Goal: Task Accomplishment & Management: Complete application form

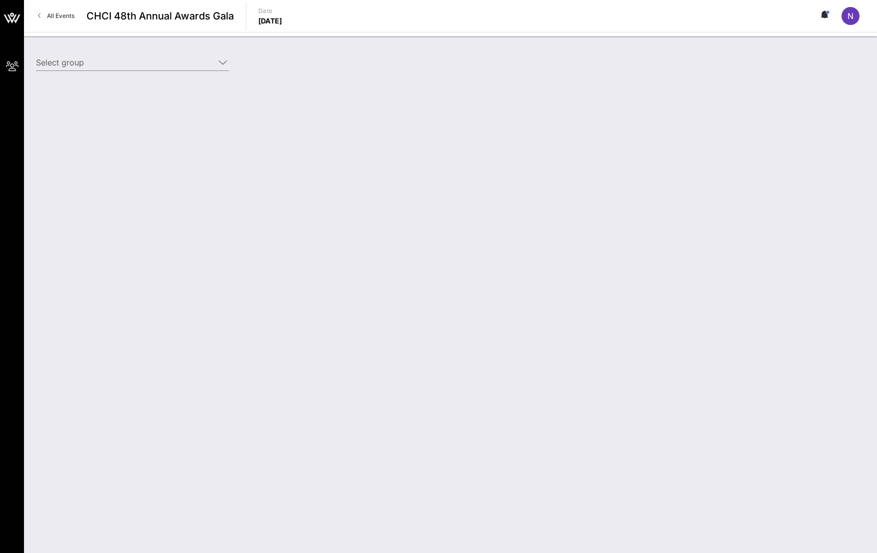
type input "CTIA (CTIA) [[PERSON_NAME], [EMAIL_ADDRESS][DOMAIN_NAME]]"
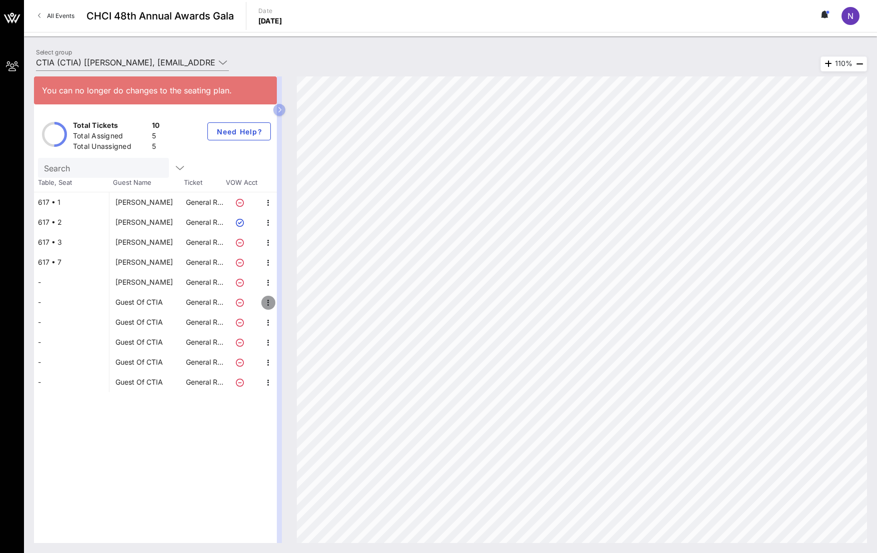
click at [265, 304] on icon "button" at bounding box center [268, 303] width 12 height 12
click at [293, 307] on div "Edit" at bounding box center [288, 306] width 11 height 8
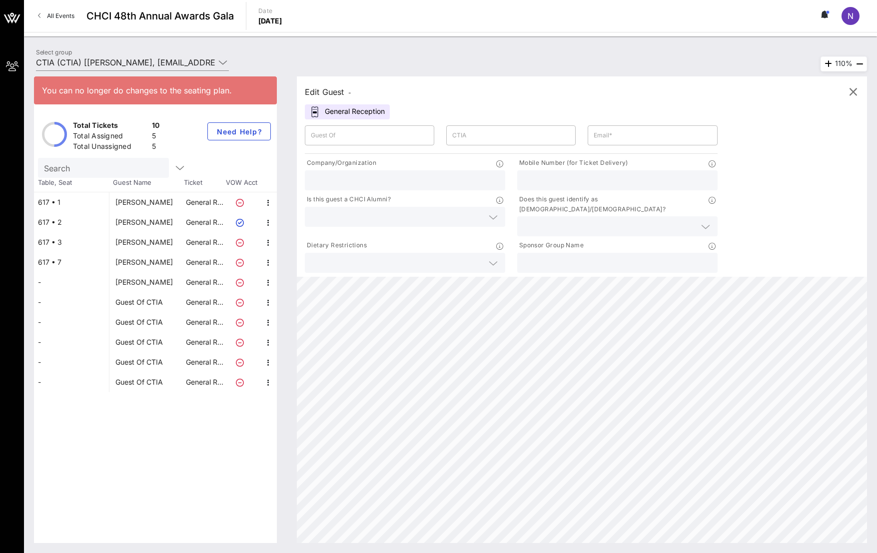
click at [390, 144] on div "Guest Of" at bounding box center [369, 135] width 117 height 20
click at [857, 96] on icon "button" at bounding box center [853, 92] width 12 height 12
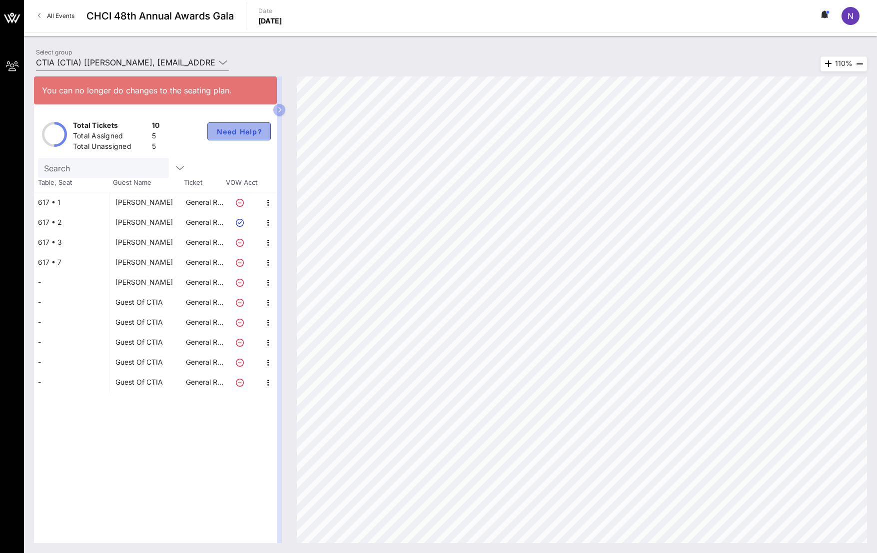
click at [245, 139] on button "Need Help?" at bounding box center [238, 131] width 63 height 18
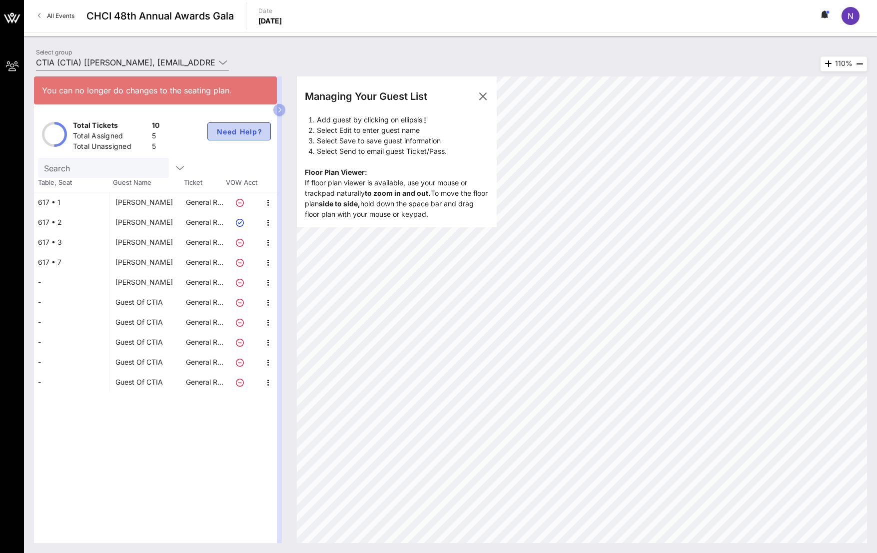
click at [248, 134] on span "Need Help?" at bounding box center [239, 131] width 46 height 8
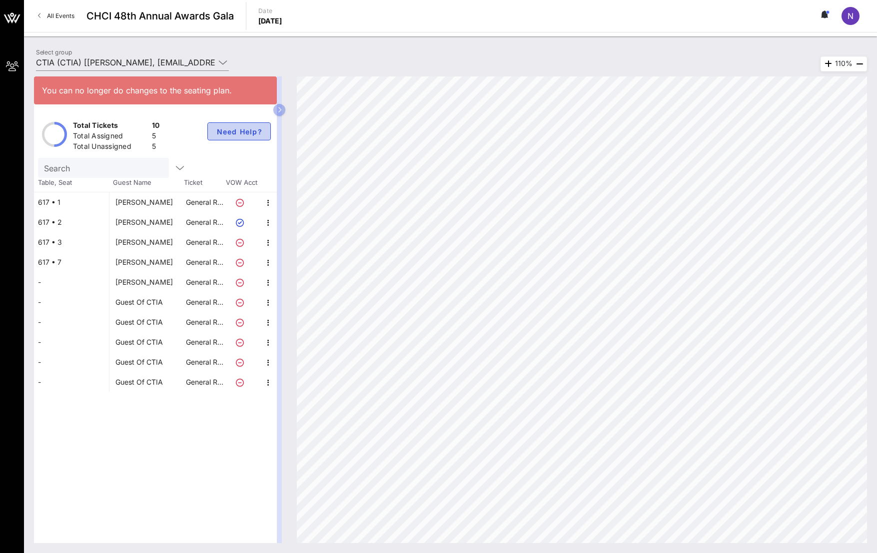
click at [248, 134] on span "Need Help?" at bounding box center [239, 131] width 46 height 8
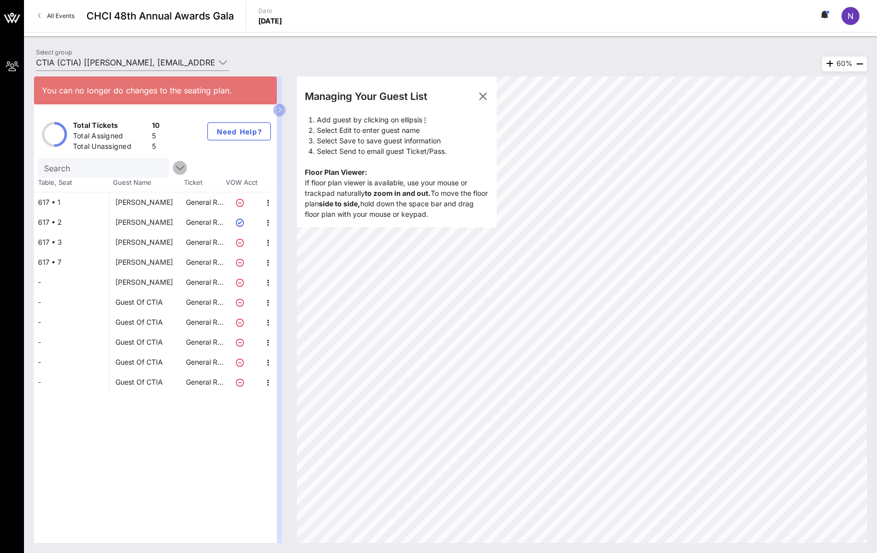
click at [174, 167] on icon "button" at bounding box center [180, 168] width 12 height 12
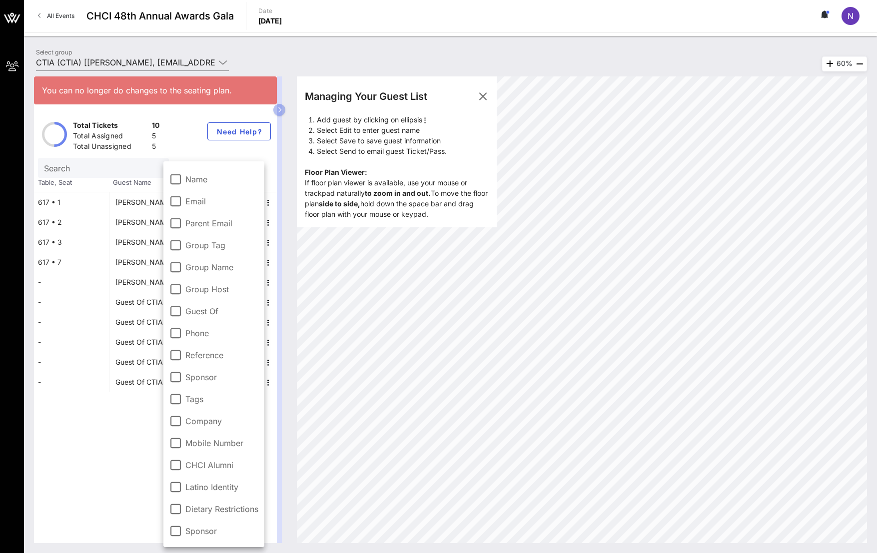
click at [182, 149] on div "Total Tickets 10 Total Assigned 5 Total Unassigned 5 Need Help?" at bounding box center [155, 133] width 243 height 47
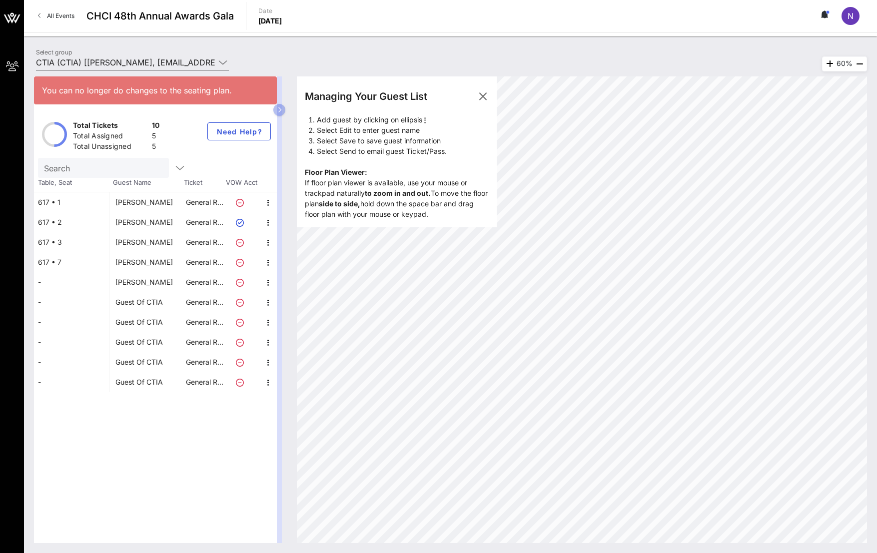
click at [128, 9] on span "CHCI 48th Annual Awards Gala" at bounding box center [159, 15] width 147 height 15
click at [60, 15] on span "All Events" at bounding box center [60, 15] width 27 height 7
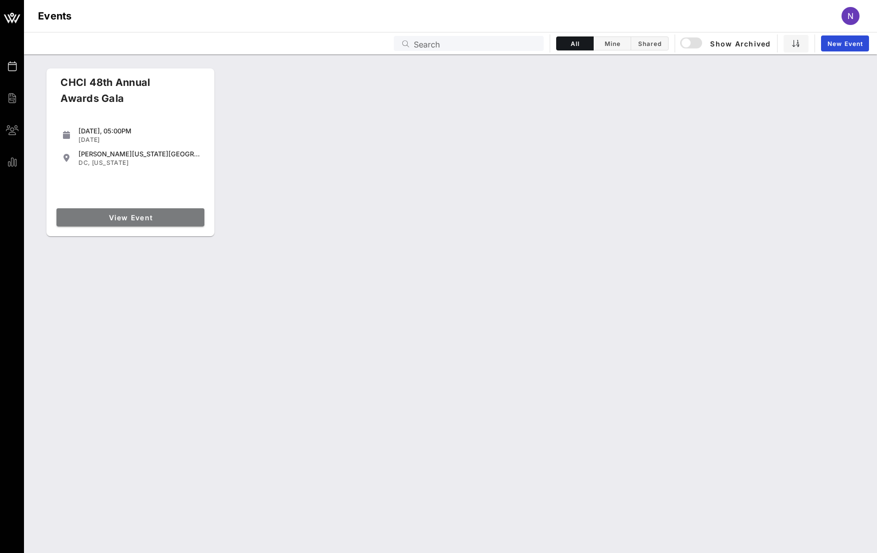
click at [97, 209] on link "View Event" at bounding box center [130, 217] width 148 height 18
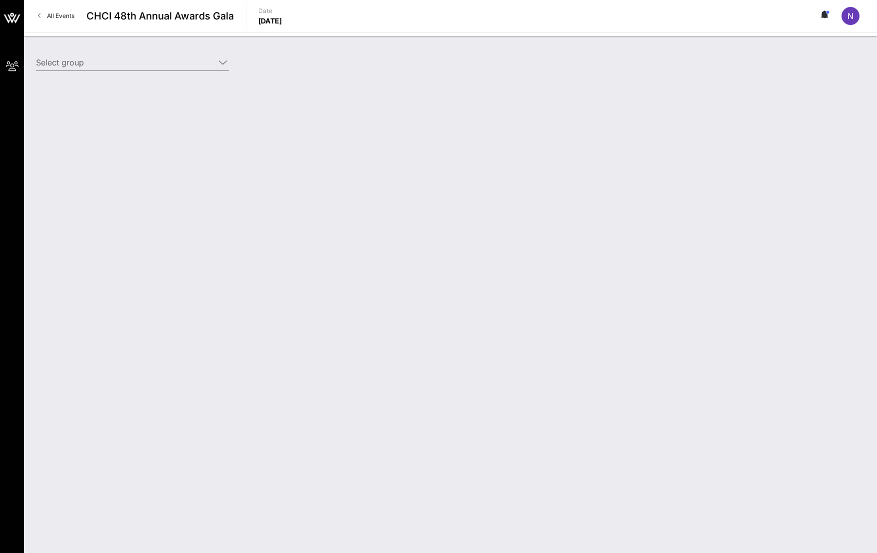
type input "CTIA (CTIA) [[PERSON_NAME], [EMAIL_ADDRESS][DOMAIN_NAME]]"
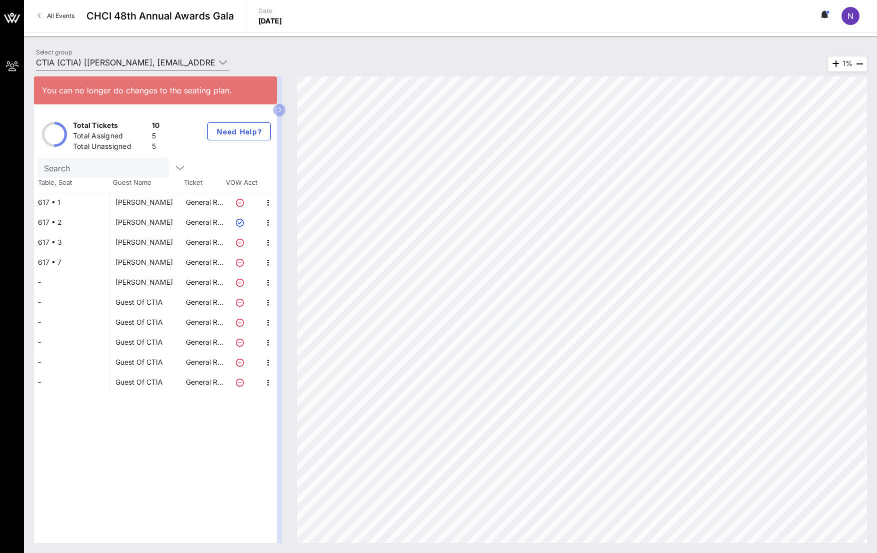
click at [159, 463] on div "You can no longer do changes to the seating plan. Total Tickets 10 Total Assign…" at bounding box center [155, 309] width 243 height 467
click at [204, 203] on p "General R…" at bounding box center [204, 202] width 40 height 20
click at [203, 208] on p "General R…" at bounding box center [204, 202] width 40 height 20
click at [160, 201] on div "[PERSON_NAME]" at bounding box center [143, 202] width 57 height 20
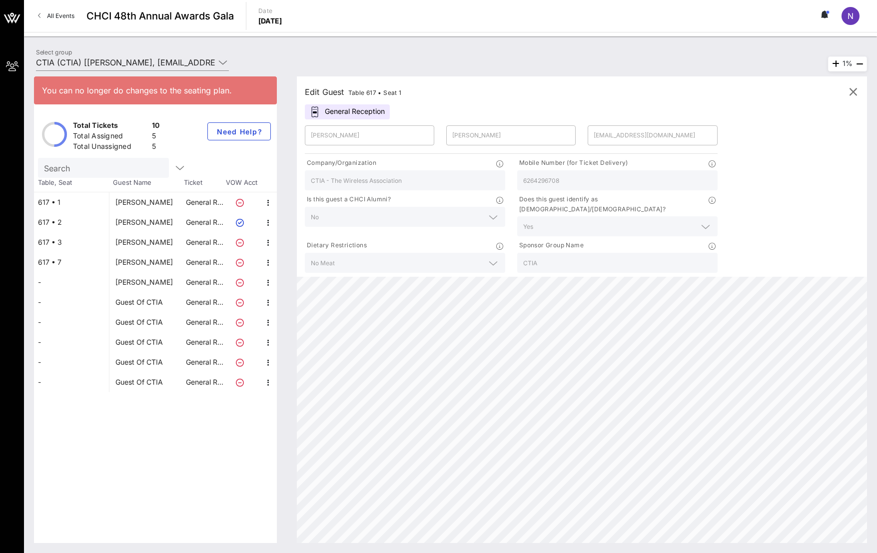
click at [152, 225] on div "[PERSON_NAME]" at bounding box center [143, 222] width 57 height 20
type input "Norberto"
type input "Salinas"
type input "nsalinas@capitolcounsel.com"
type input "Capitol Counsel"
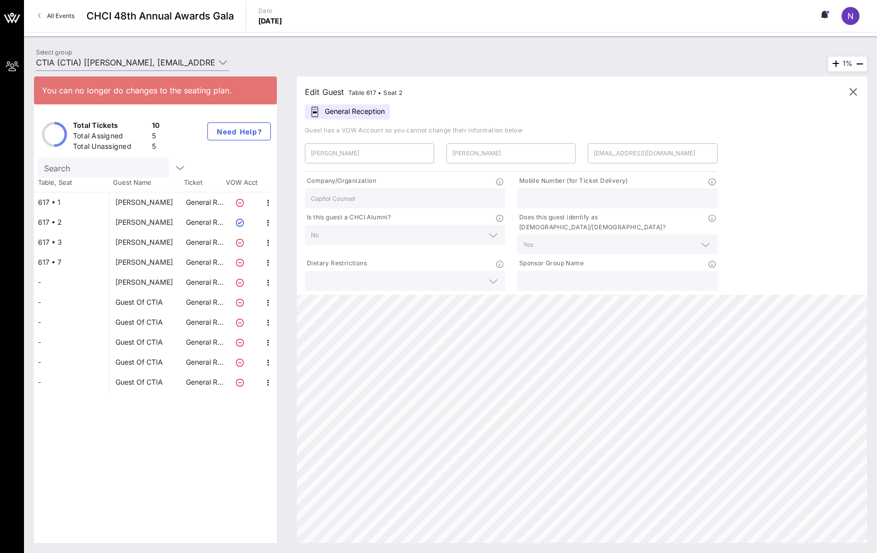
click at [152, 239] on div "[PERSON_NAME]" at bounding box center [143, 242] width 57 height 20
type input "Faith"
type input "Rynda"
type input "faithrynda@gmail.com"
type input "National Urban League"
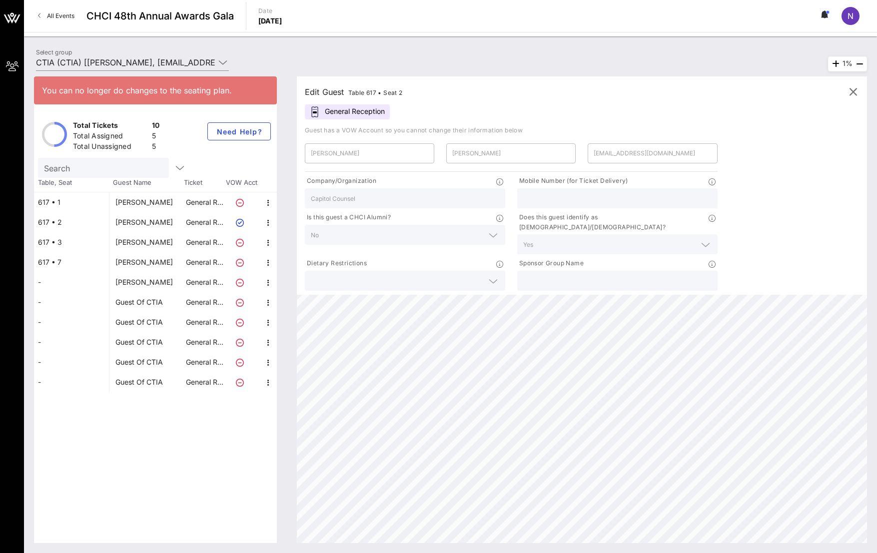
type input "CTIA"
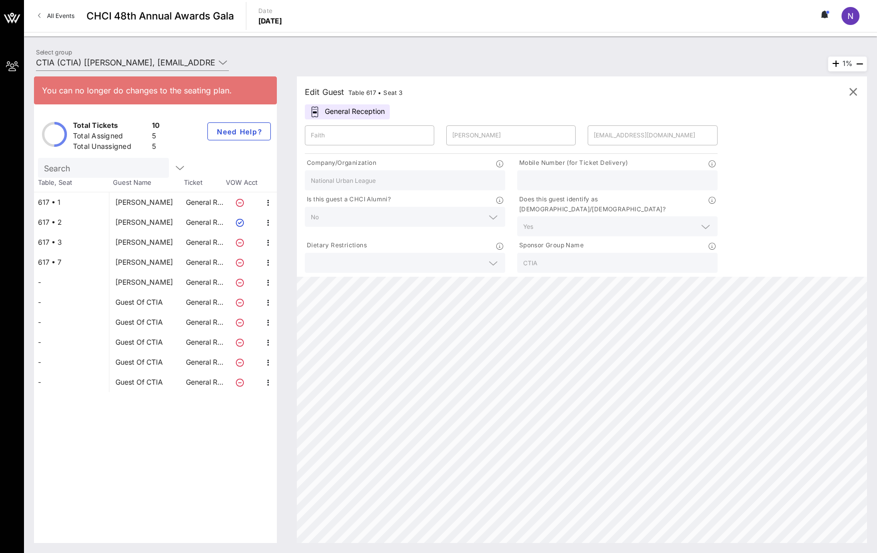
click at [153, 257] on div "[PERSON_NAME]" at bounding box center [143, 262] width 57 height 20
type input "Sophia"
type input "Lizcano Allred"
type input "sophia_allred@lujan.senate.gov"
type input "Sen. Ben Ray Lujan"
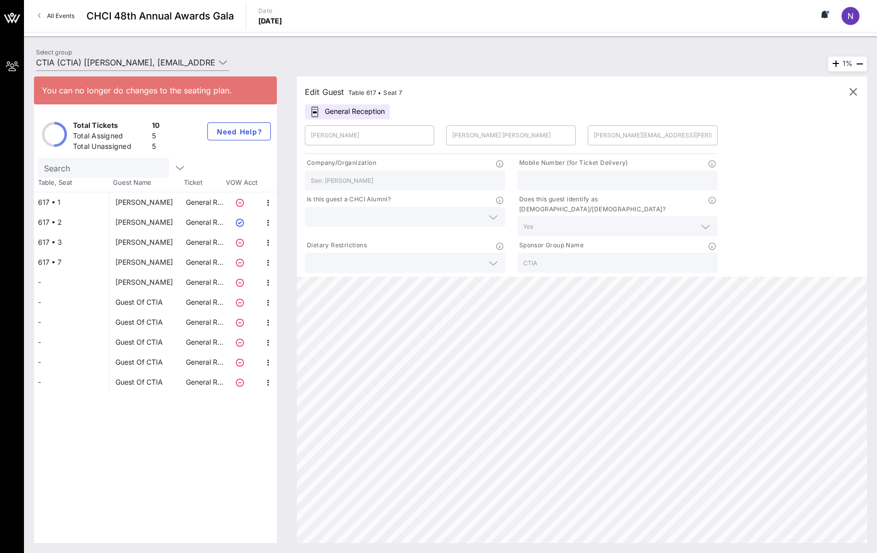
click at [155, 282] on div "[PERSON_NAME]" at bounding box center [143, 282] width 57 height 20
type input "Matthew"
type input "Eisenberg"
type input "matthew@goldcircletv.com"
type input "Gold Circle Media"
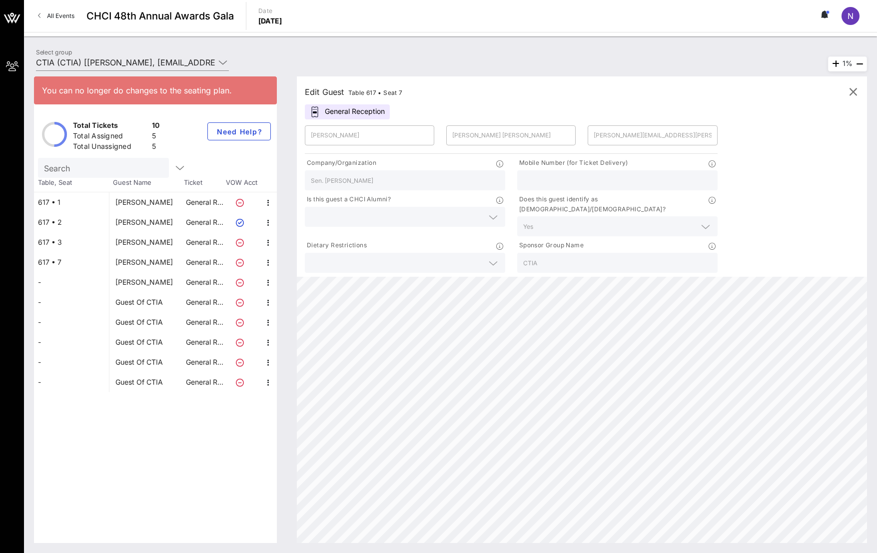
type input "310-650-2037"
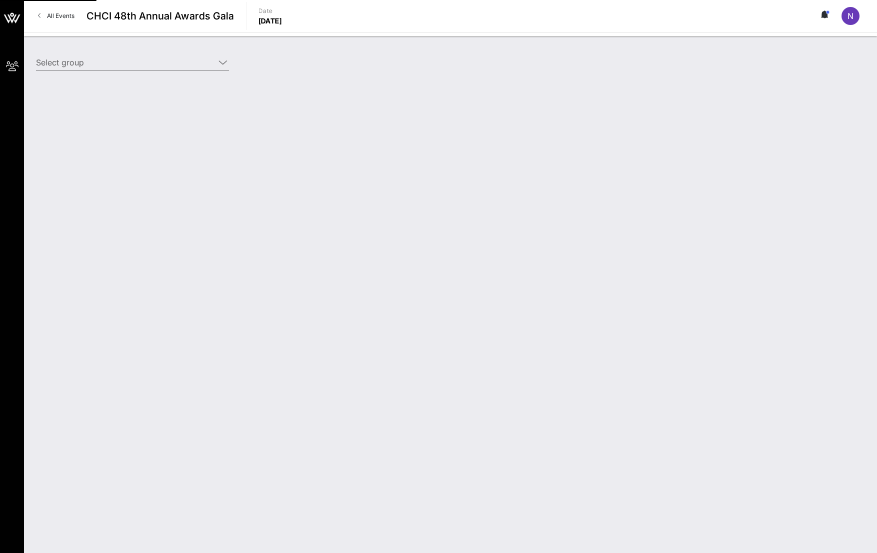
type input "CTIA (CTIA) [[PERSON_NAME], [EMAIL_ADDRESS][DOMAIN_NAME]]"
